Goal: Task Accomplishment & Management: Complete application form

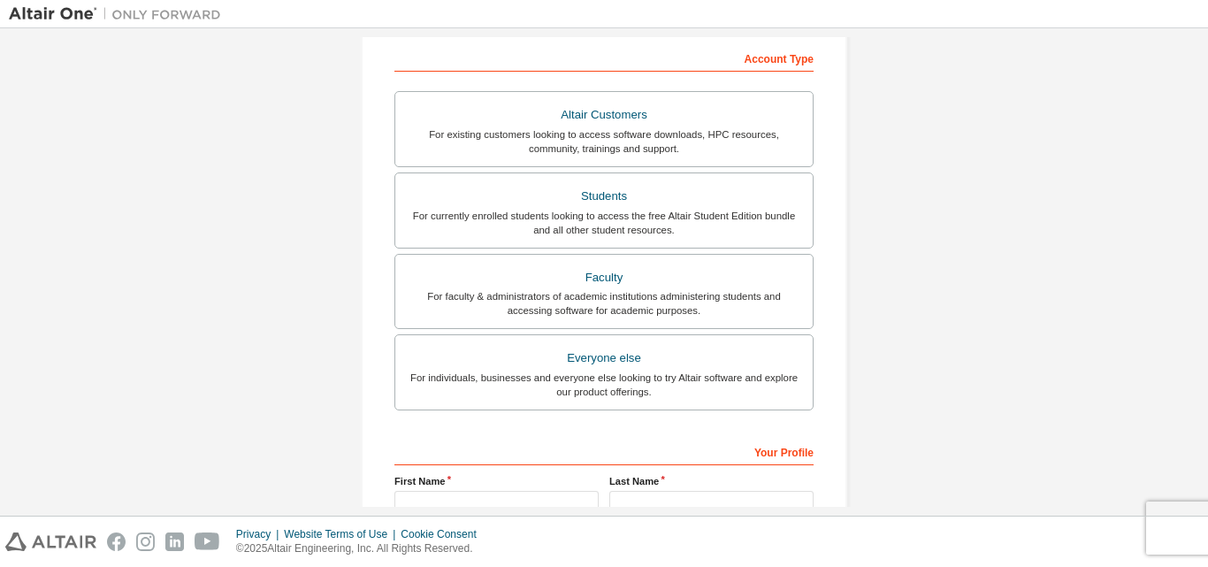
scroll to position [299, 0]
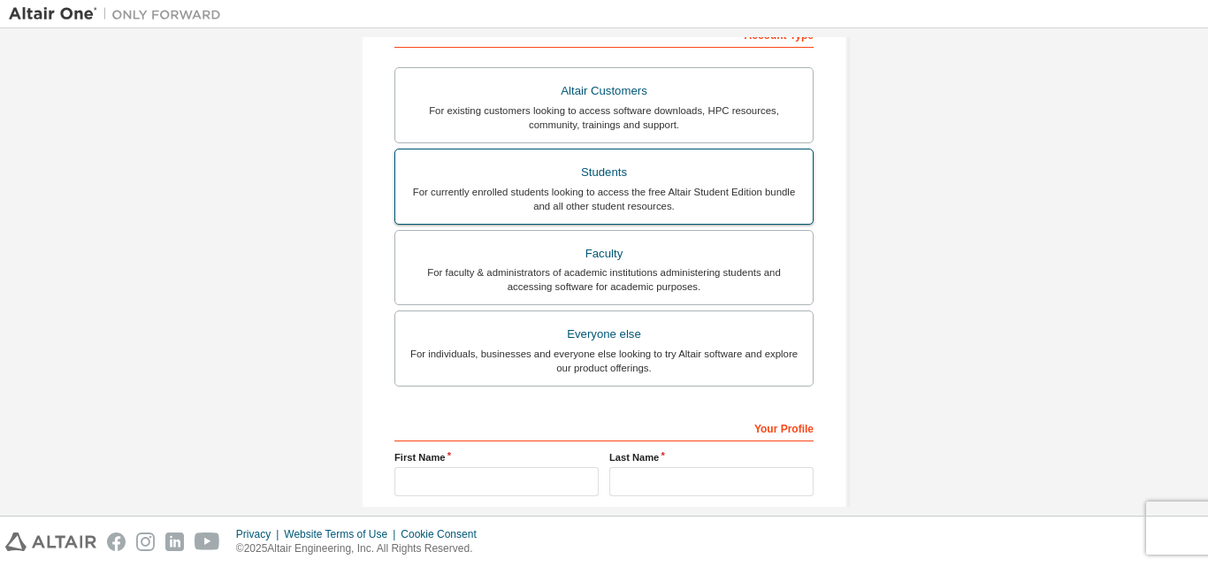
click at [554, 173] on div "Students" at bounding box center [604, 172] width 396 height 25
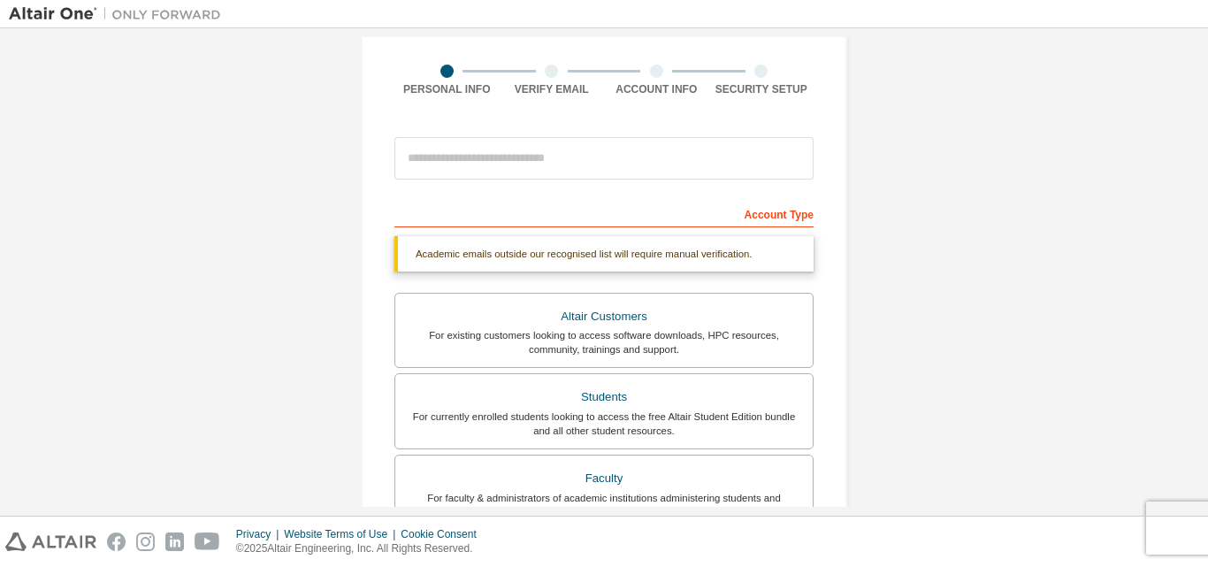
scroll to position [113, 0]
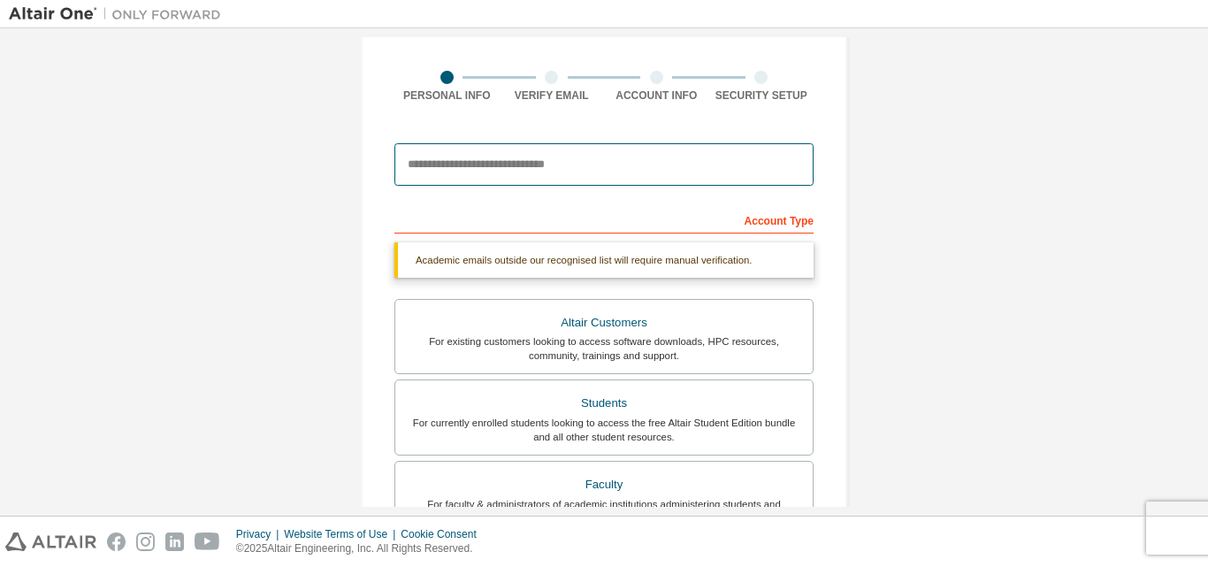
click at [463, 147] on input "email" at bounding box center [603, 164] width 419 height 42
type input "**********"
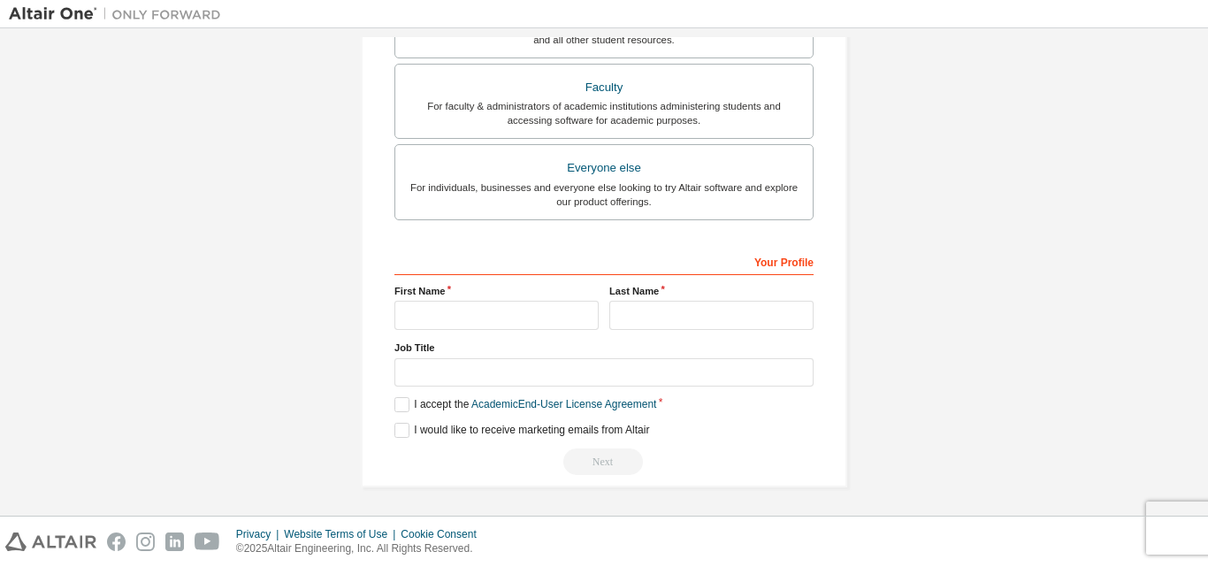
scroll to position [467, 0]
click at [441, 303] on input "text" at bounding box center [496, 313] width 204 height 29
type input "********"
click at [632, 312] on input "text" at bounding box center [711, 313] width 204 height 29
type input "**********"
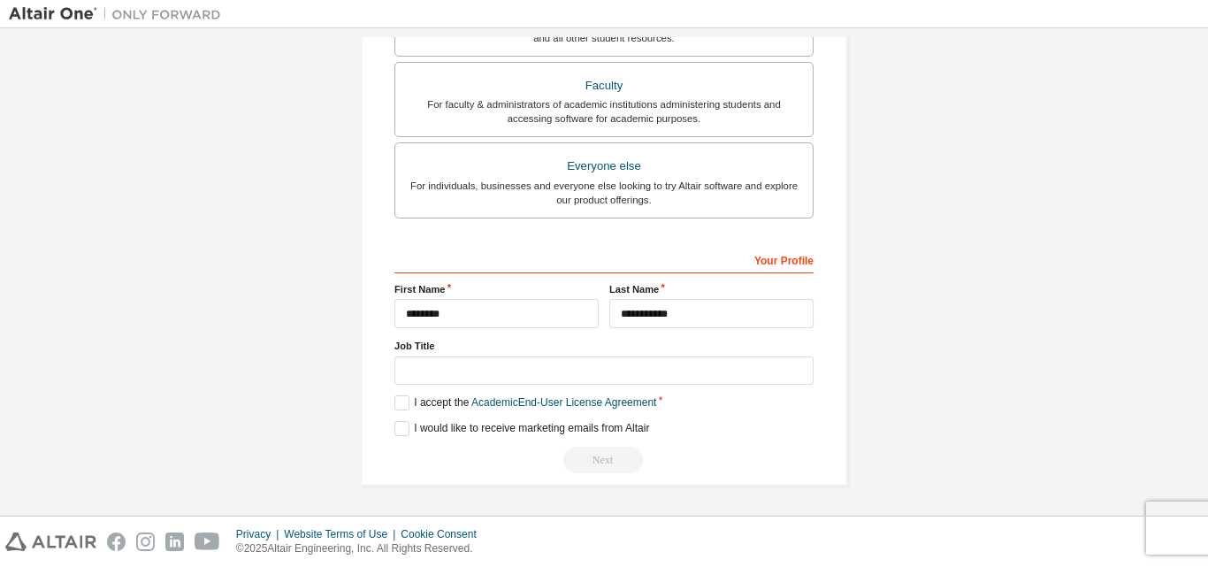
click at [646, 347] on label "Job Title" at bounding box center [603, 346] width 419 height 14
click at [633, 354] on div "Job Title" at bounding box center [603, 362] width 419 height 46
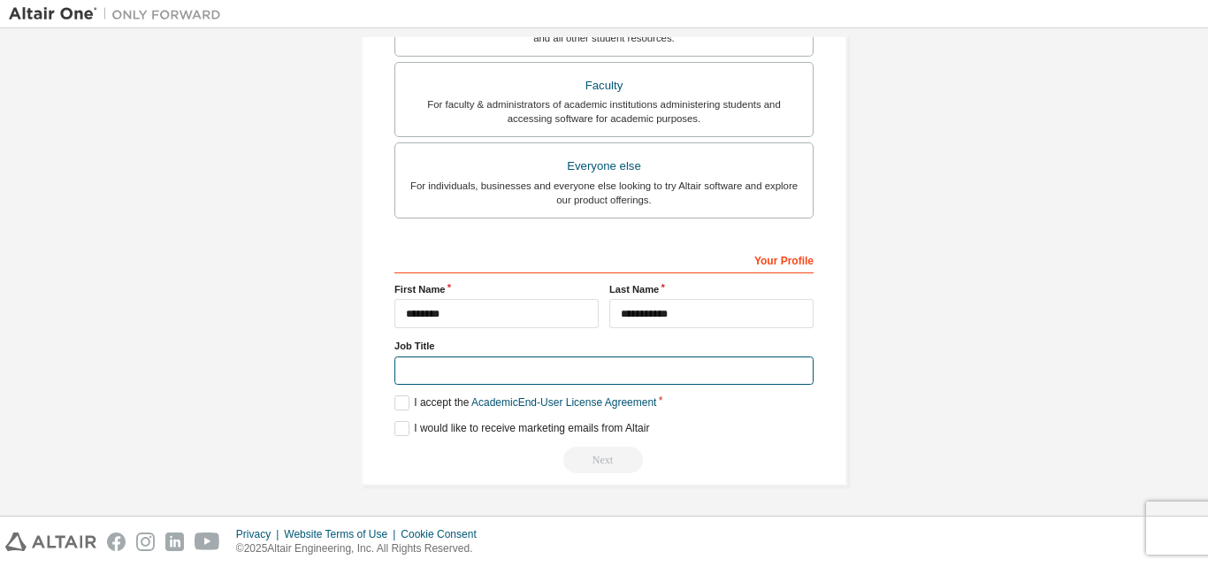
click at [610, 359] on input "text" at bounding box center [603, 370] width 419 height 29
type input "*******"
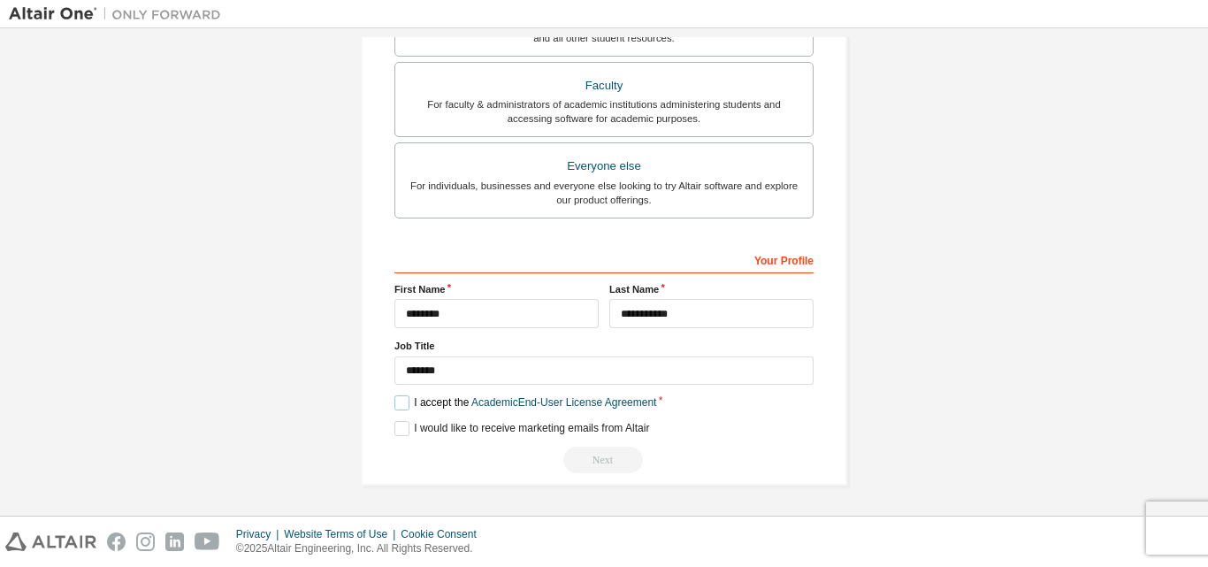
click at [398, 405] on label "I accept the Academic End-User License Agreement" at bounding box center [525, 402] width 262 height 15
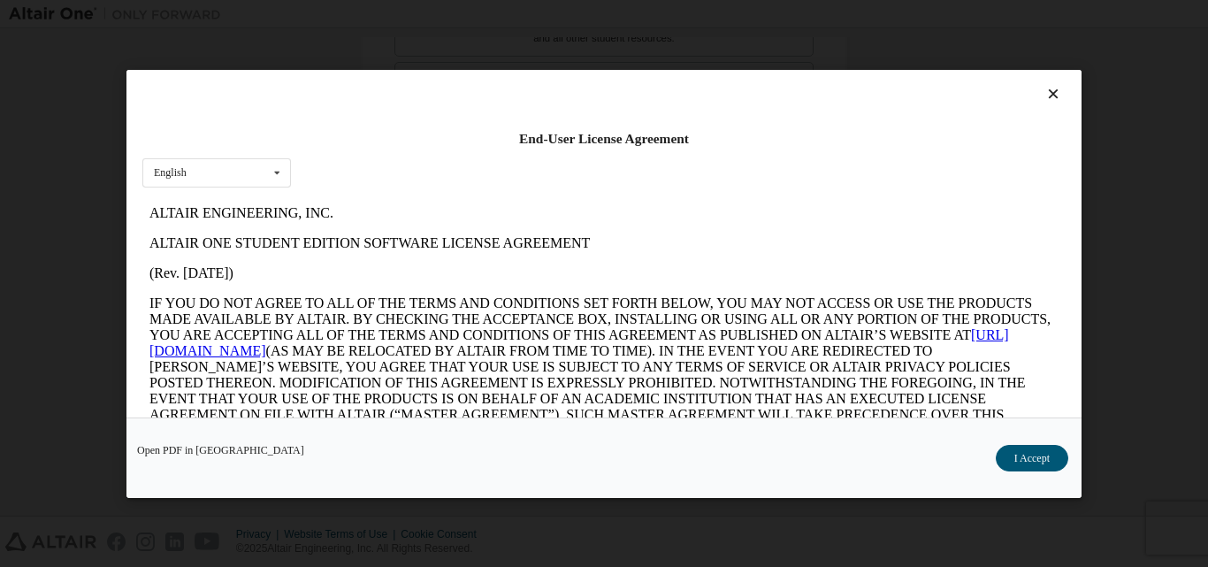
scroll to position [0, 0]
click at [1010, 457] on button "I Accept" at bounding box center [1032, 457] width 73 height 27
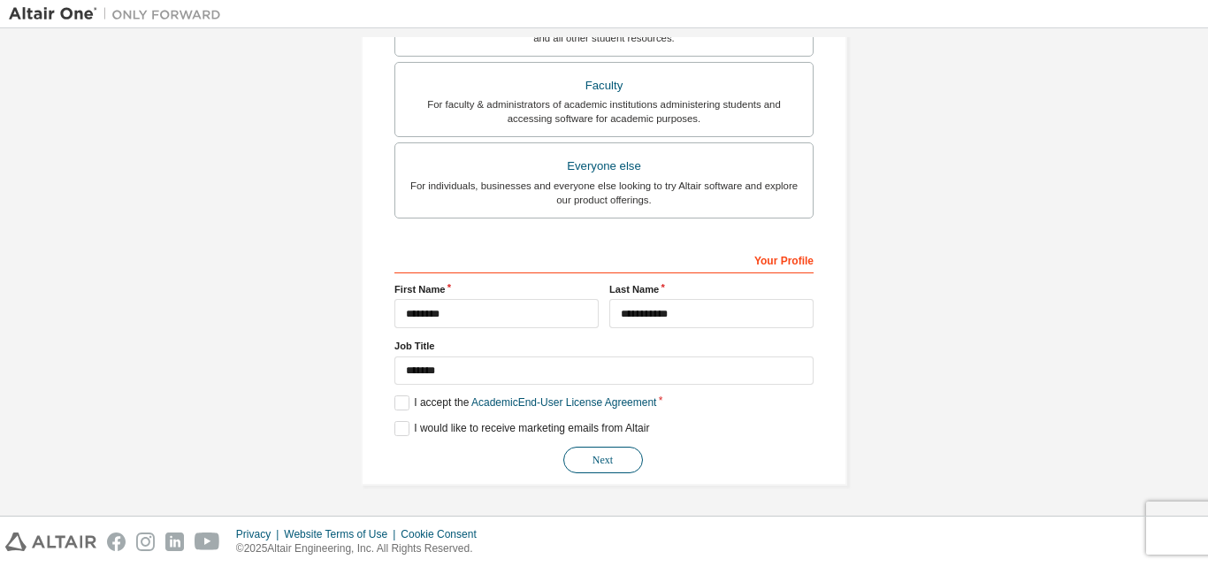
click at [586, 454] on button "Next" at bounding box center [603, 460] width 80 height 27
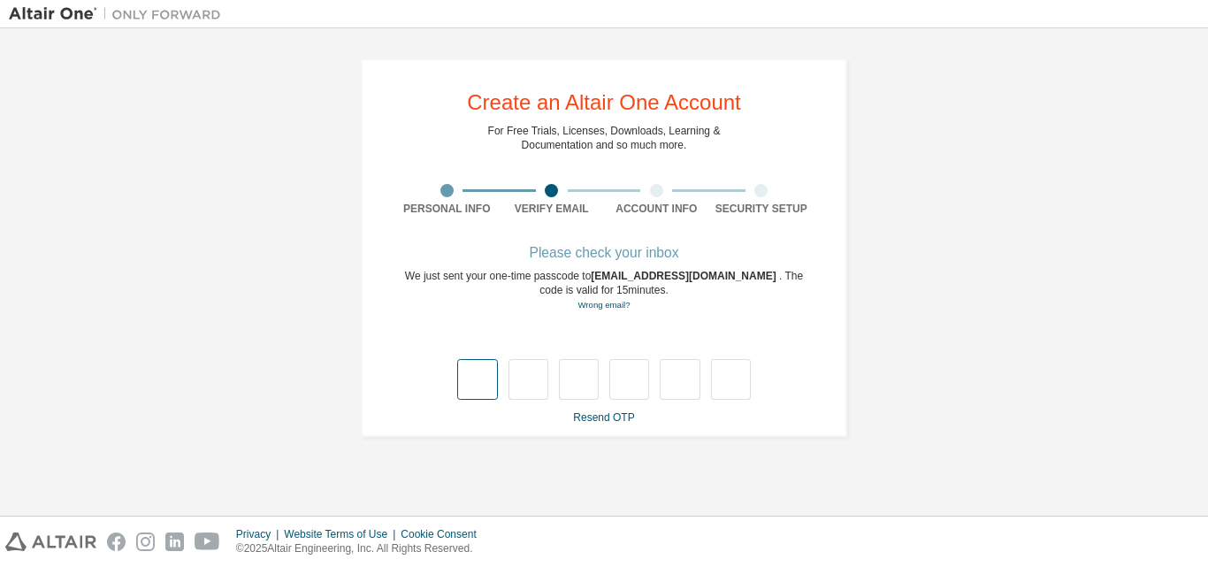
click at [469, 361] on input "text" at bounding box center [477, 379] width 40 height 41
type input "*"
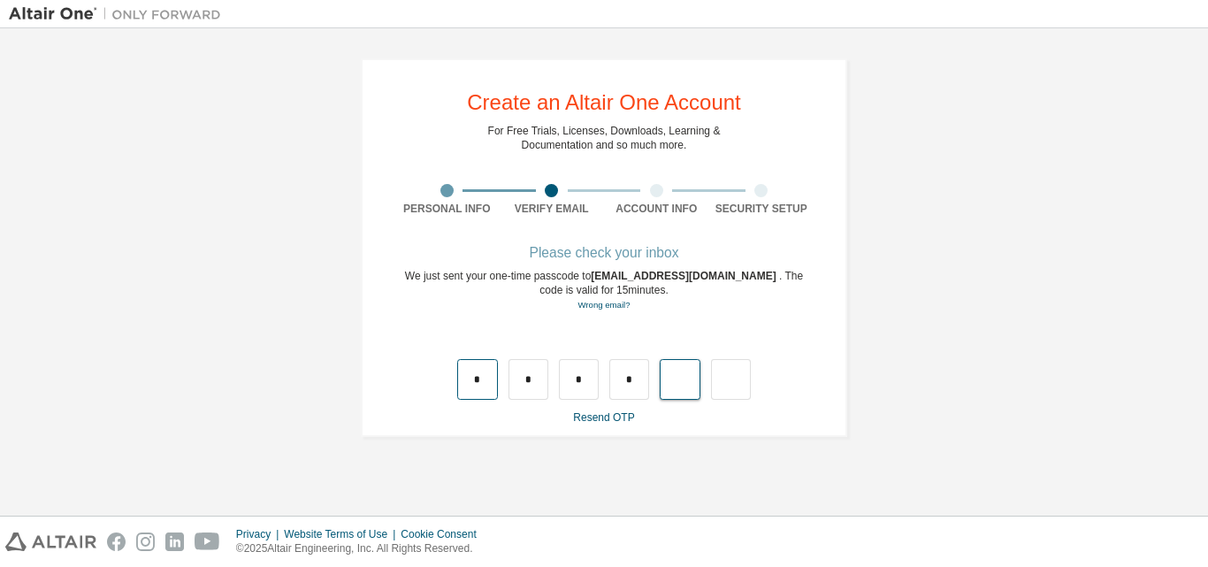
type input "*"
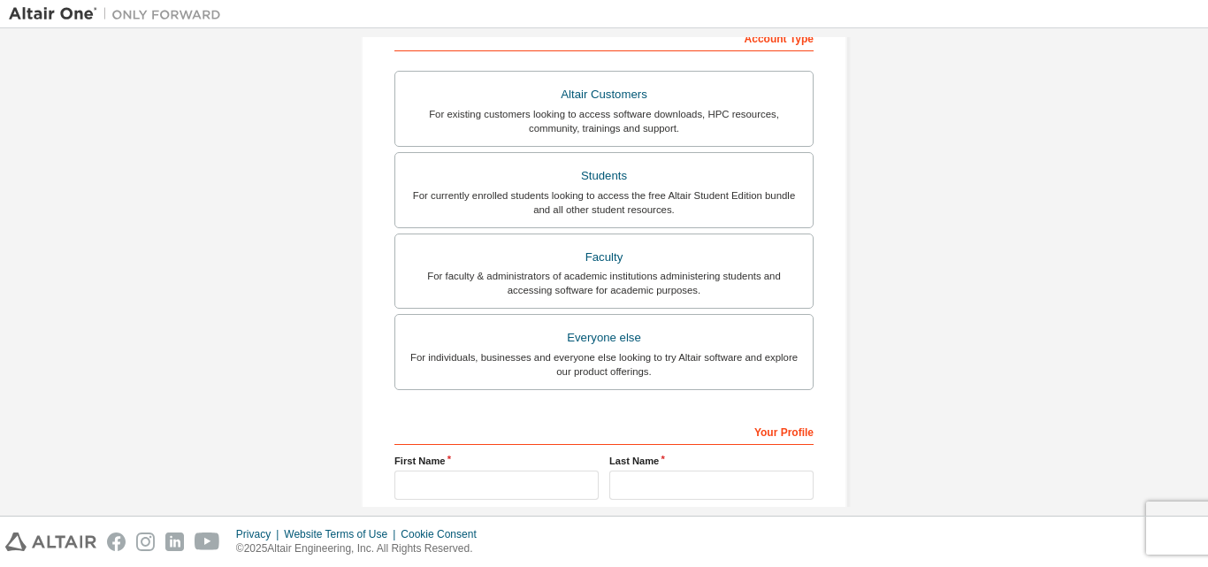
scroll to position [365, 0]
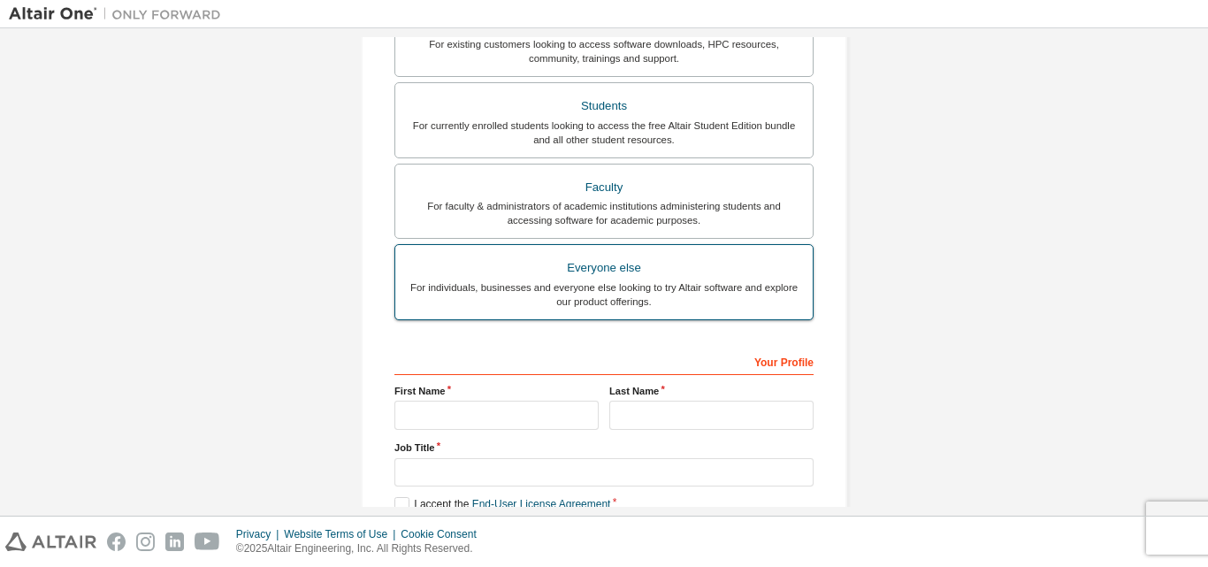
click at [761, 256] on div "Everyone else" at bounding box center [604, 268] width 396 height 25
